Goal: Information Seeking & Learning: Check status

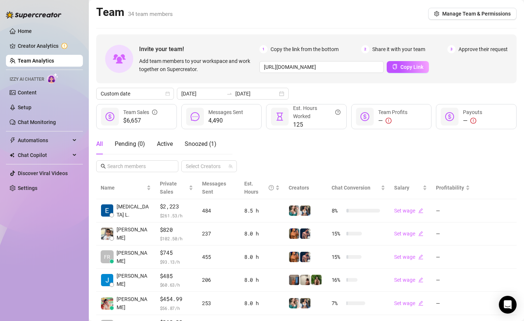
scroll to position [153, 0]
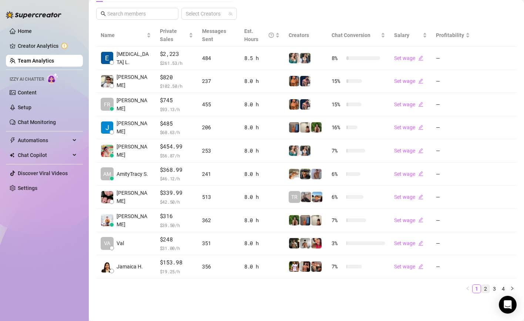
click at [482, 286] on link "2" at bounding box center [486, 289] width 8 height 8
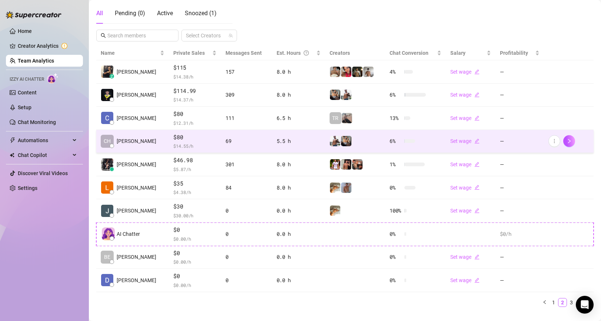
scroll to position [130, 0]
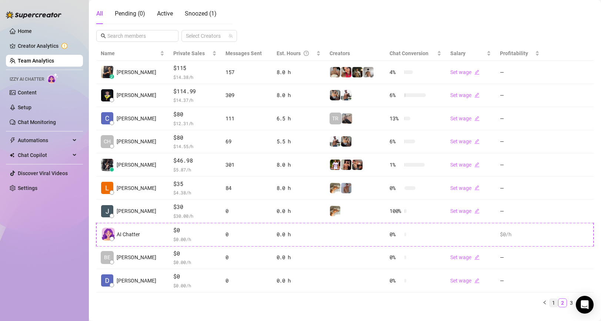
click at [524, 303] on link "1" at bounding box center [553, 303] width 8 height 8
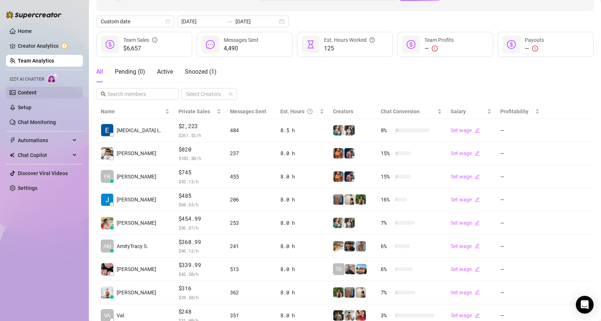
scroll to position [53, 0]
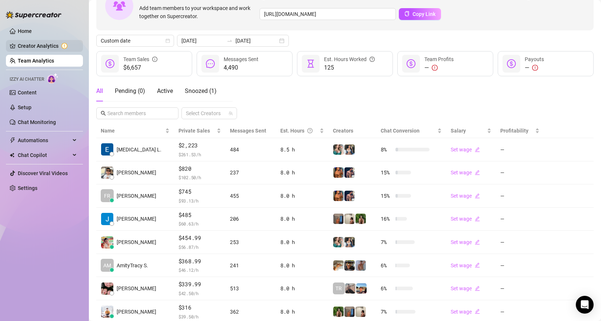
click at [29, 41] on link "Creator Analytics" at bounding box center [47, 46] width 59 height 12
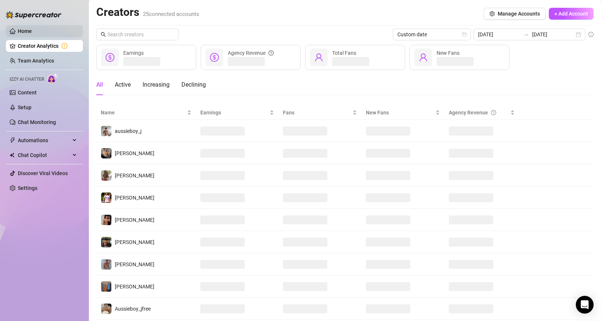
click at [26, 34] on link "Home" at bounding box center [25, 31] width 14 height 6
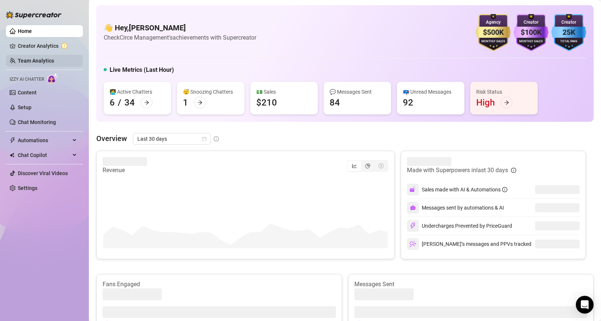
click at [34, 63] on link "Team Analytics" at bounding box center [36, 61] width 36 height 6
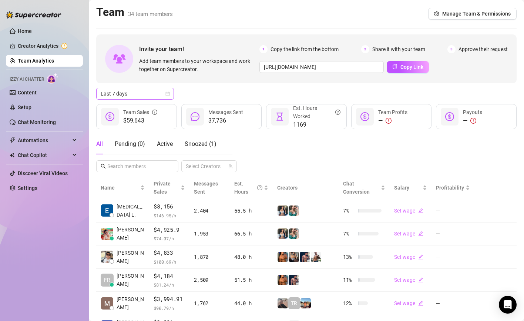
click at [140, 93] on span "Last 7 days" at bounding box center [135, 93] width 69 height 11
click at [130, 94] on span "Last 7 days" at bounding box center [135, 93] width 69 height 11
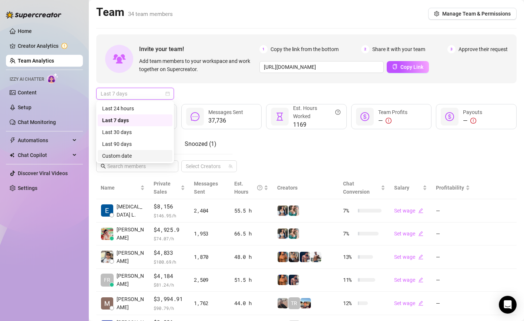
click at [129, 155] on div "Custom date" at bounding box center [135, 156] width 66 height 8
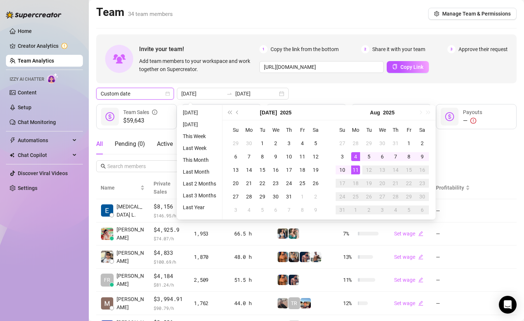
type input "[DATE]"
click at [360, 170] on td "11" at bounding box center [355, 169] width 13 height 13
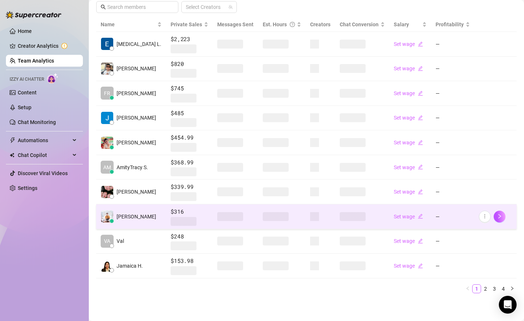
scroll to position [158, 0]
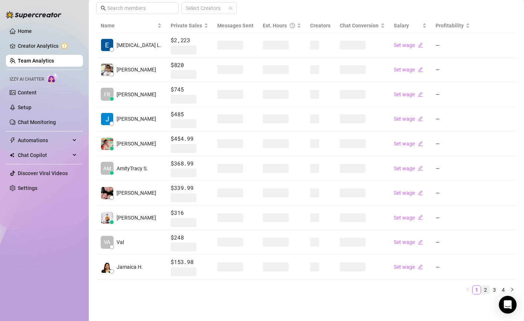
click at [483, 286] on link "2" at bounding box center [486, 290] width 8 height 8
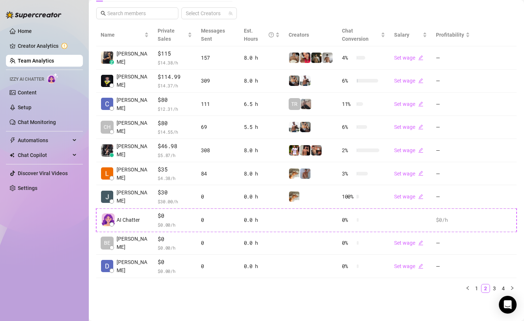
scroll to position [153, 0]
click at [476, 288] on link "1" at bounding box center [477, 289] width 8 height 8
